Goal: Task Accomplishment & Management: Manage account settings

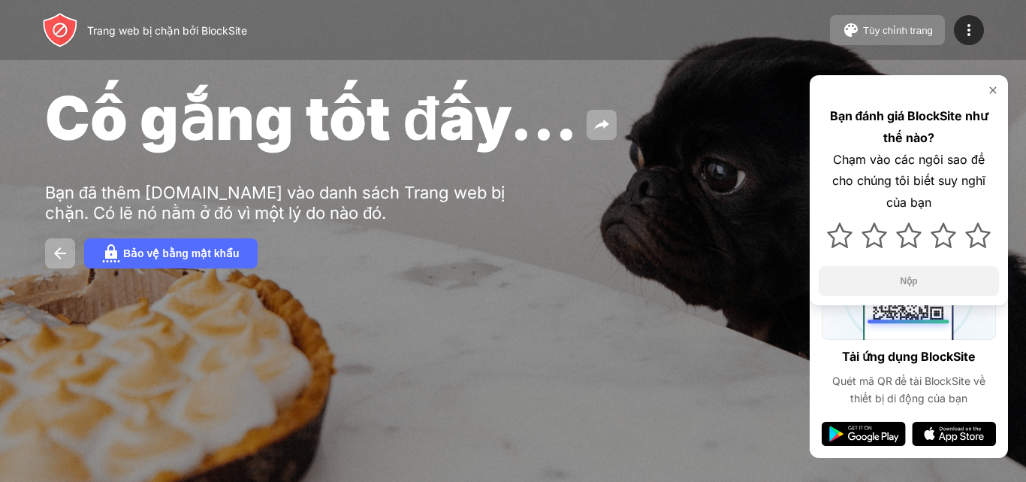
click at [913, 36] on button "Tùy chỉnh trang" at bounding box center [887, 30] width 115 height 30
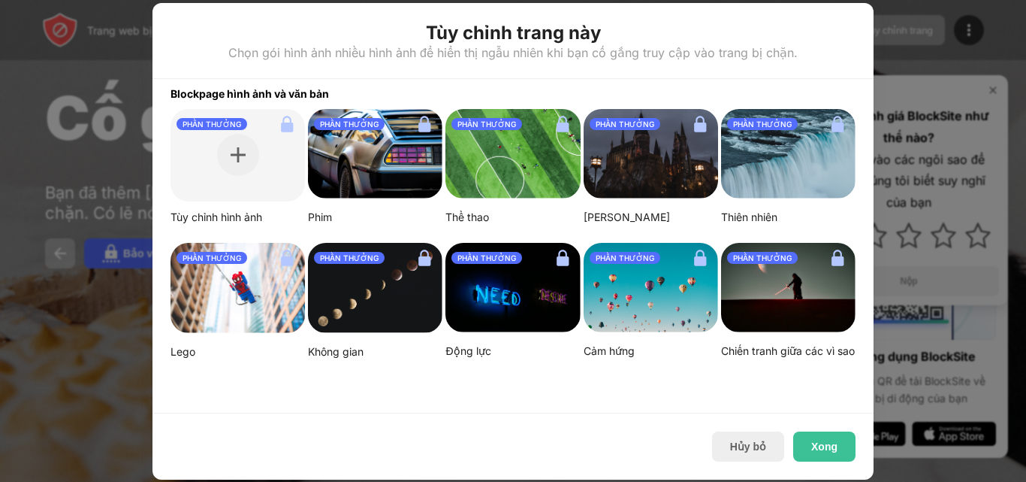
click at [905, 49] on div at bounding box center [513, 241] width 1026 height 482
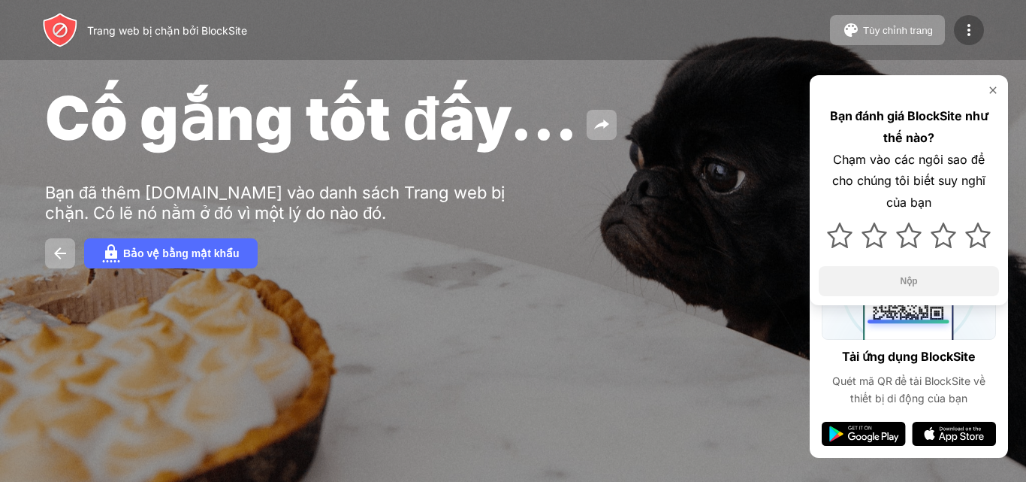
click at [960, 33] on img at bounding box center [969, 30] width 18 height 18
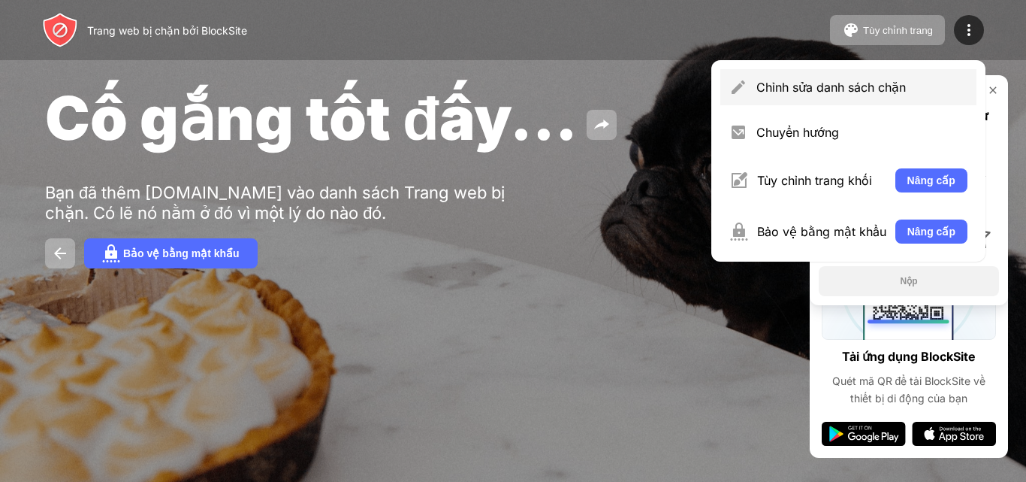
click at [857, 83] on font "Chỉnh sửa danh sách chặn" at bounding box center [832, 87] width 150 height 15
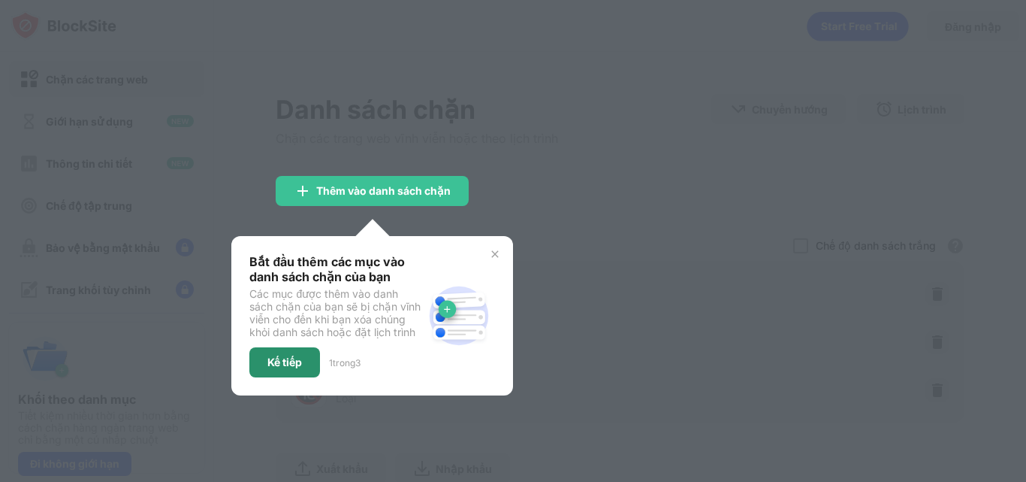
click at [306, 365] on div "Kế tiếp" at bounding box center [284, 362] width 71 height 30
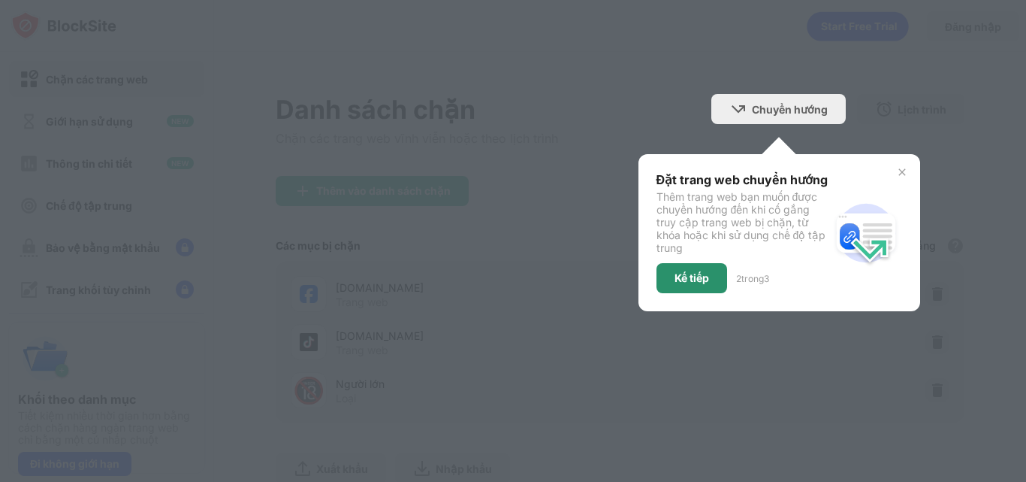
click at [686, 271] on font "Kế tiếp" at bounding box center [692, 277] width 35 height 13
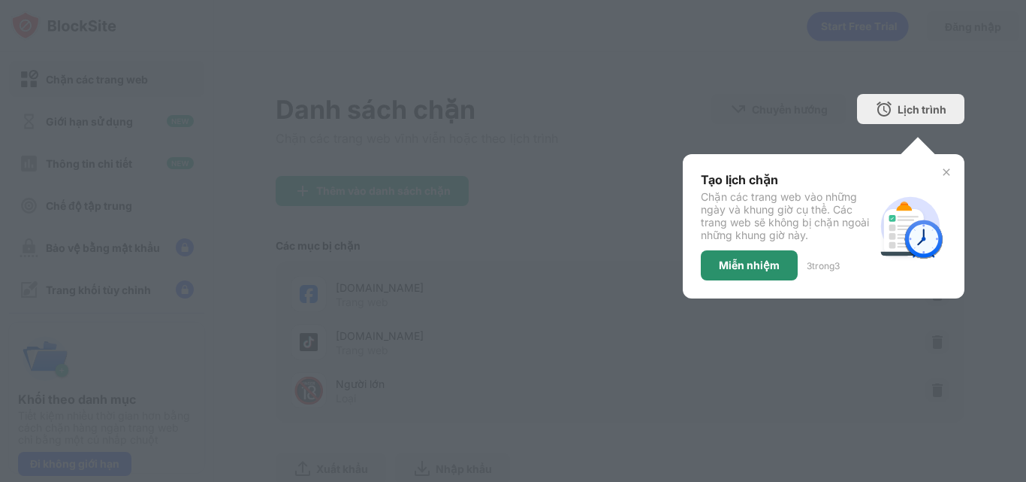
click at [765, 261] on font "Miễn nhiệm" at bounding box center [749, 264] width 61 height 13
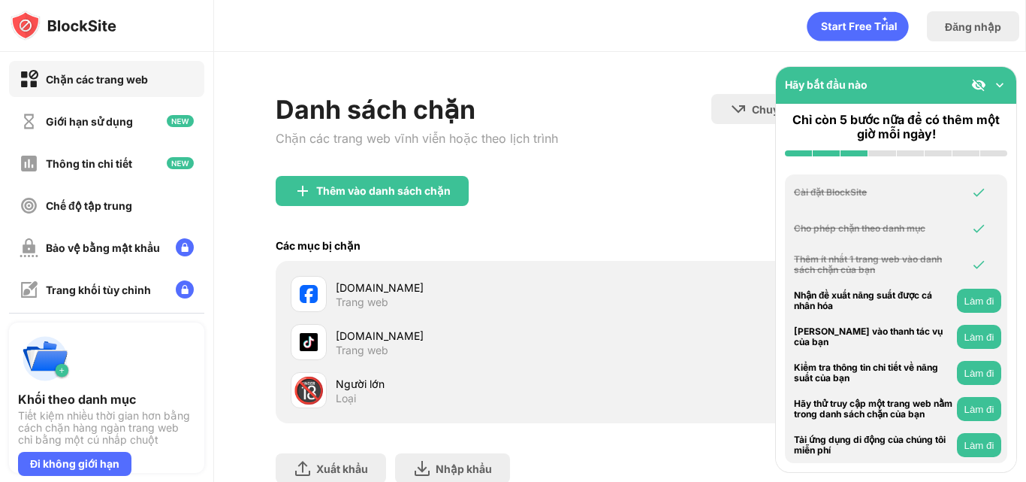
click at [629, 304] on div "[DOMAIN_NAME] Trang web" at bounding box center [620, 294] width 671 height 48
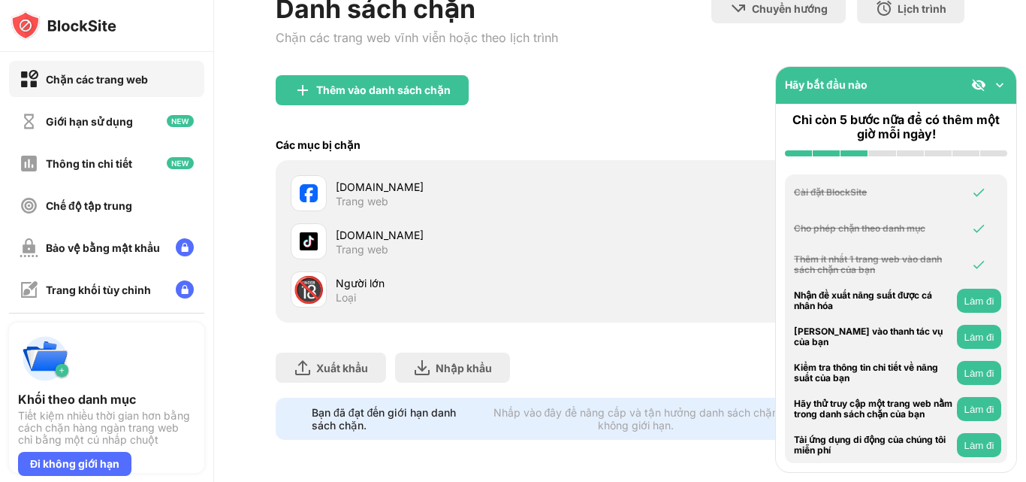
scroll to position [112, 0]
click at [999, 80] on img at bounding box center [1000, 84] width 15 height 15
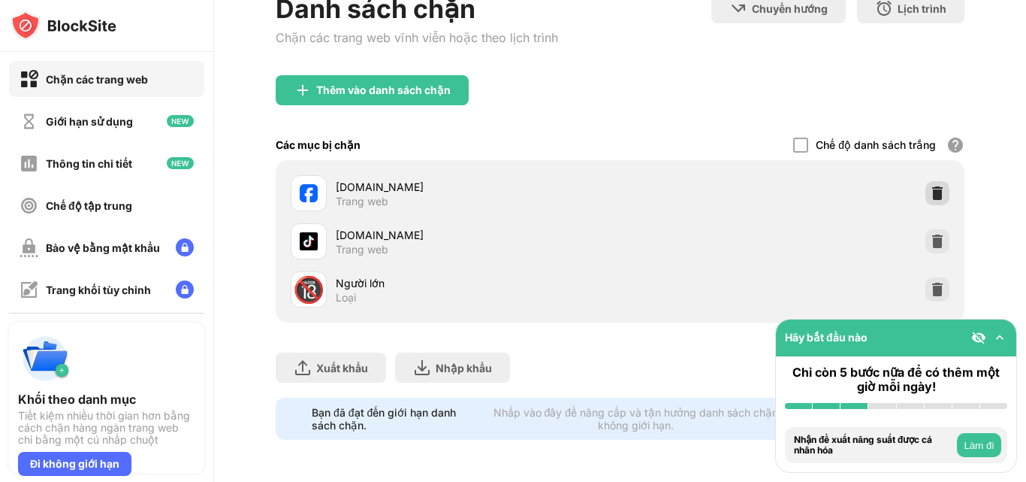
click at [930, 186] on img at bounding box center [937, 193] width 15 height 15
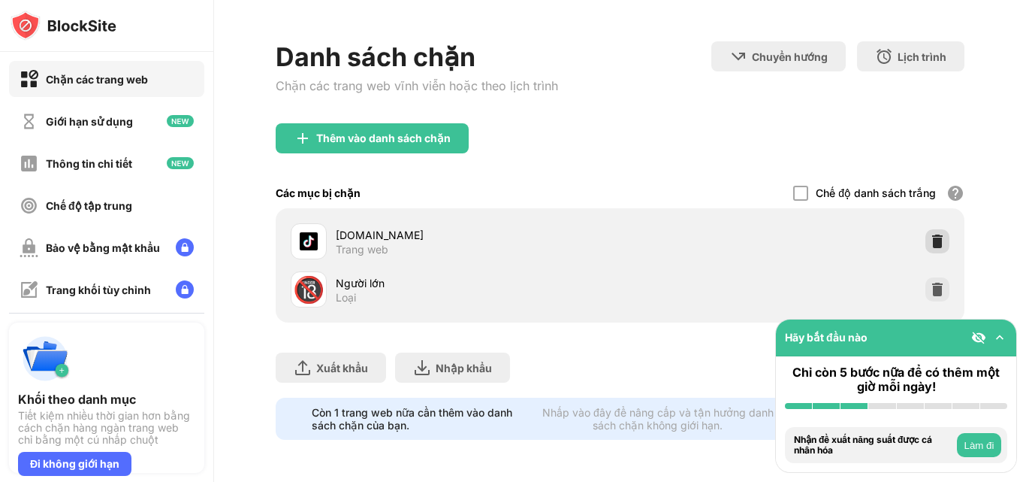
click at [926, 229] on div at bounding box center [938, 241] width 24 height 24
